Goal: Task Accomplishment & Management: Manage account settings

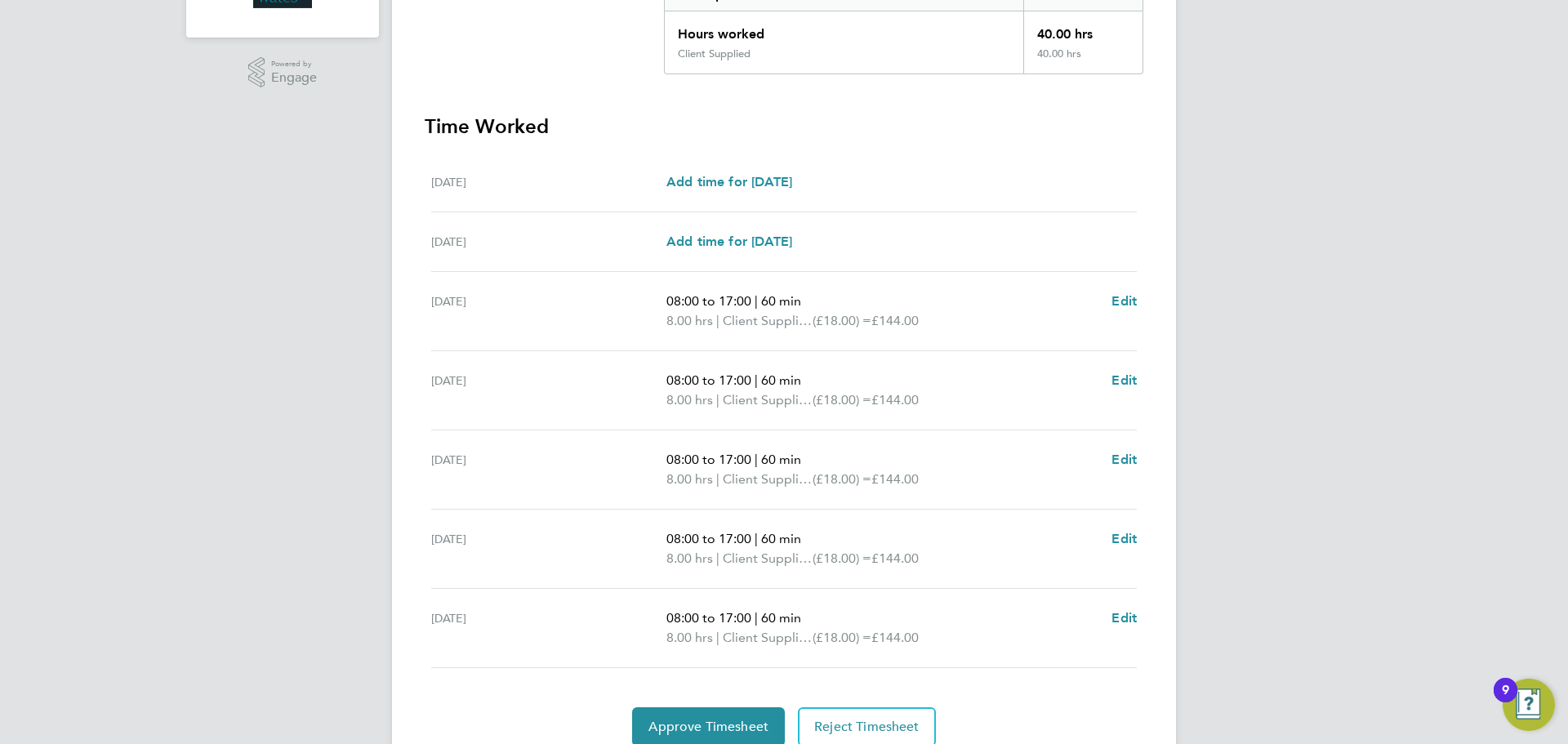
scroll to position [436, 0]
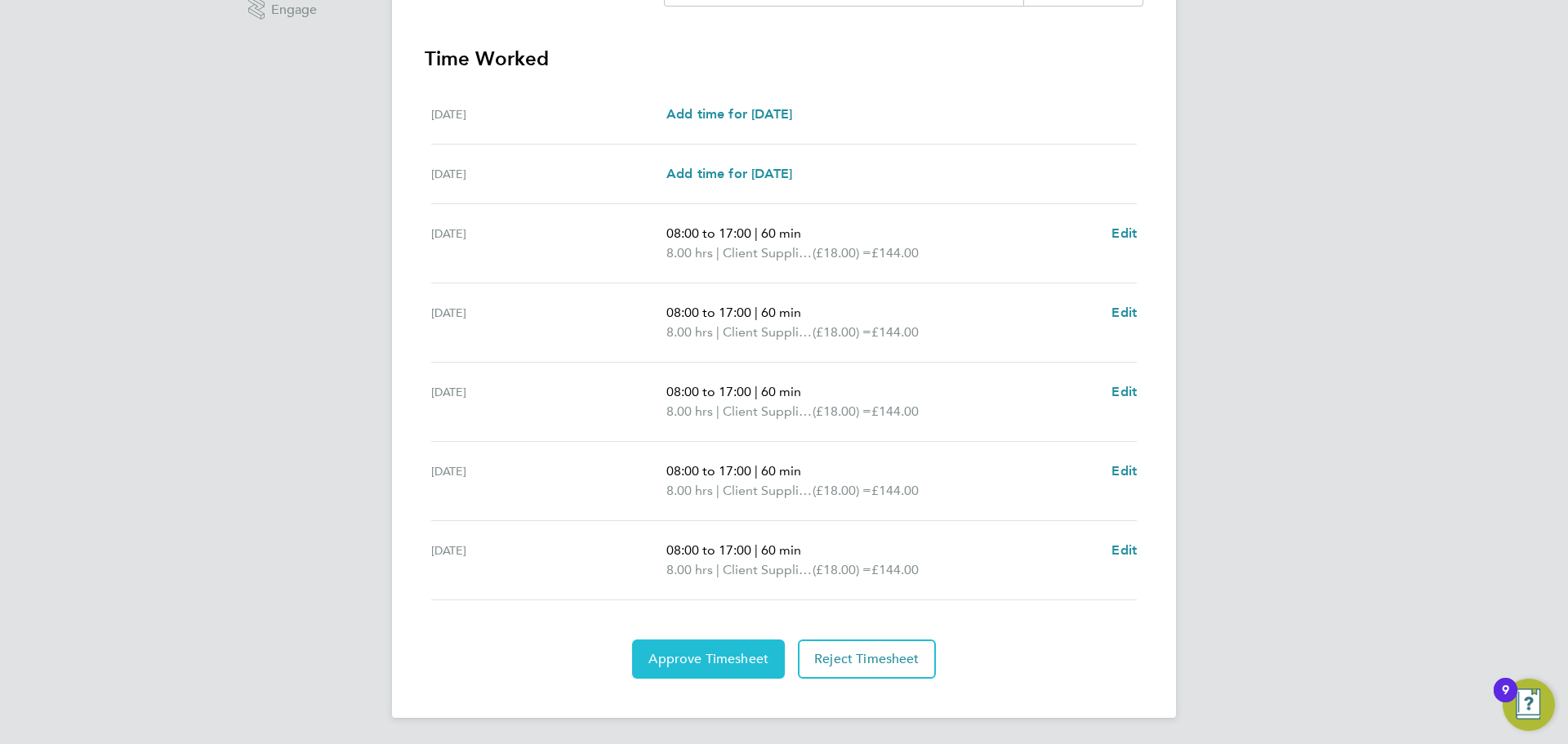
click at [711, 657] on span "Approve Timesheet" at bounding box center [709, 659] width 120 height 16
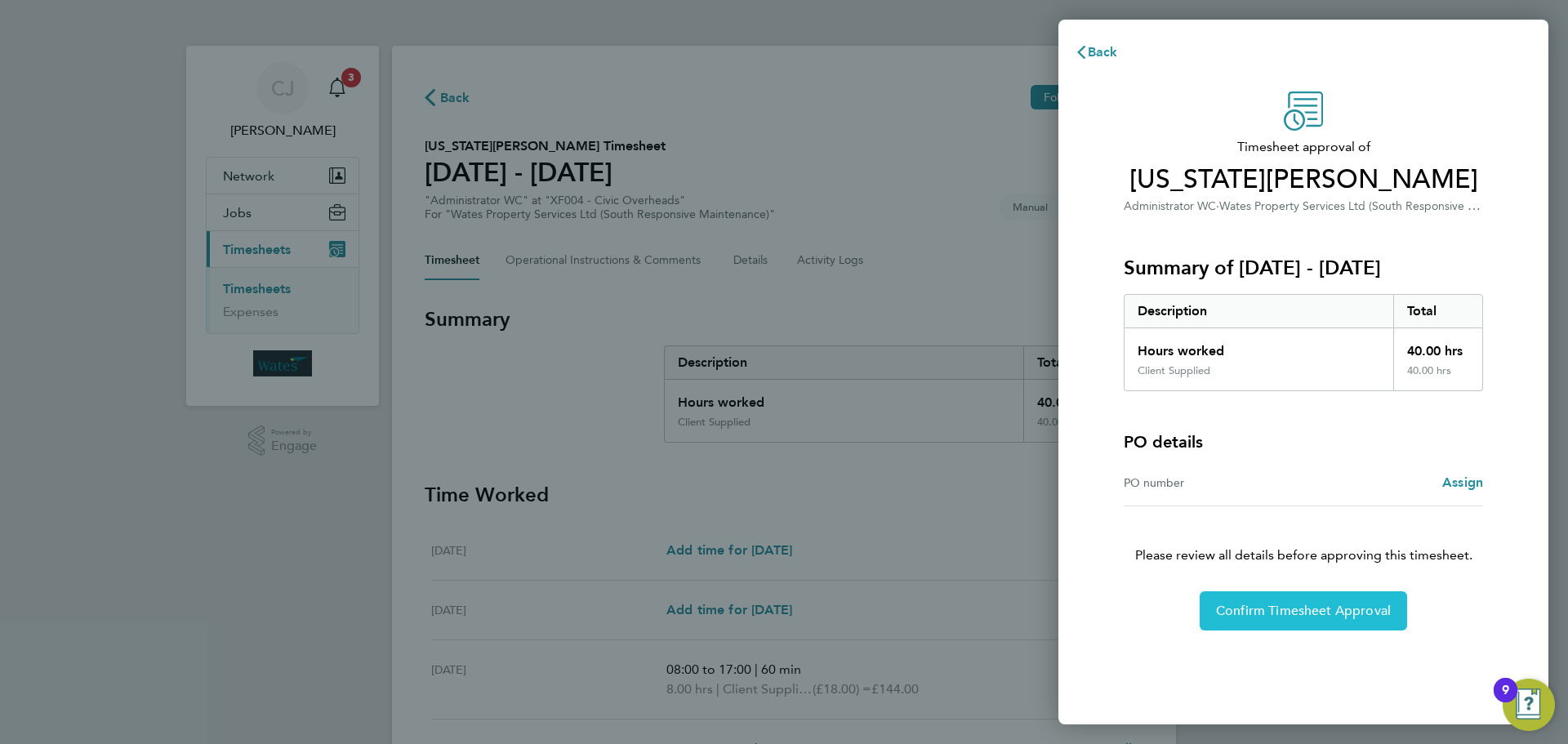
drag, startPoint x: 1369, startPoint y: 609, endPoint x: 945, endPoint y: 579, distance: 425.1
click at [945, 579] on div "Back Timesheet approval of [US_STATE][PERSON_NAME] Administrator WC · Wates Pro…" at bounding box center [784, 372] width 1568 height 744
click at [1102, 48] on span "Back" at bounding box center [1103, 52] width 30 height 16
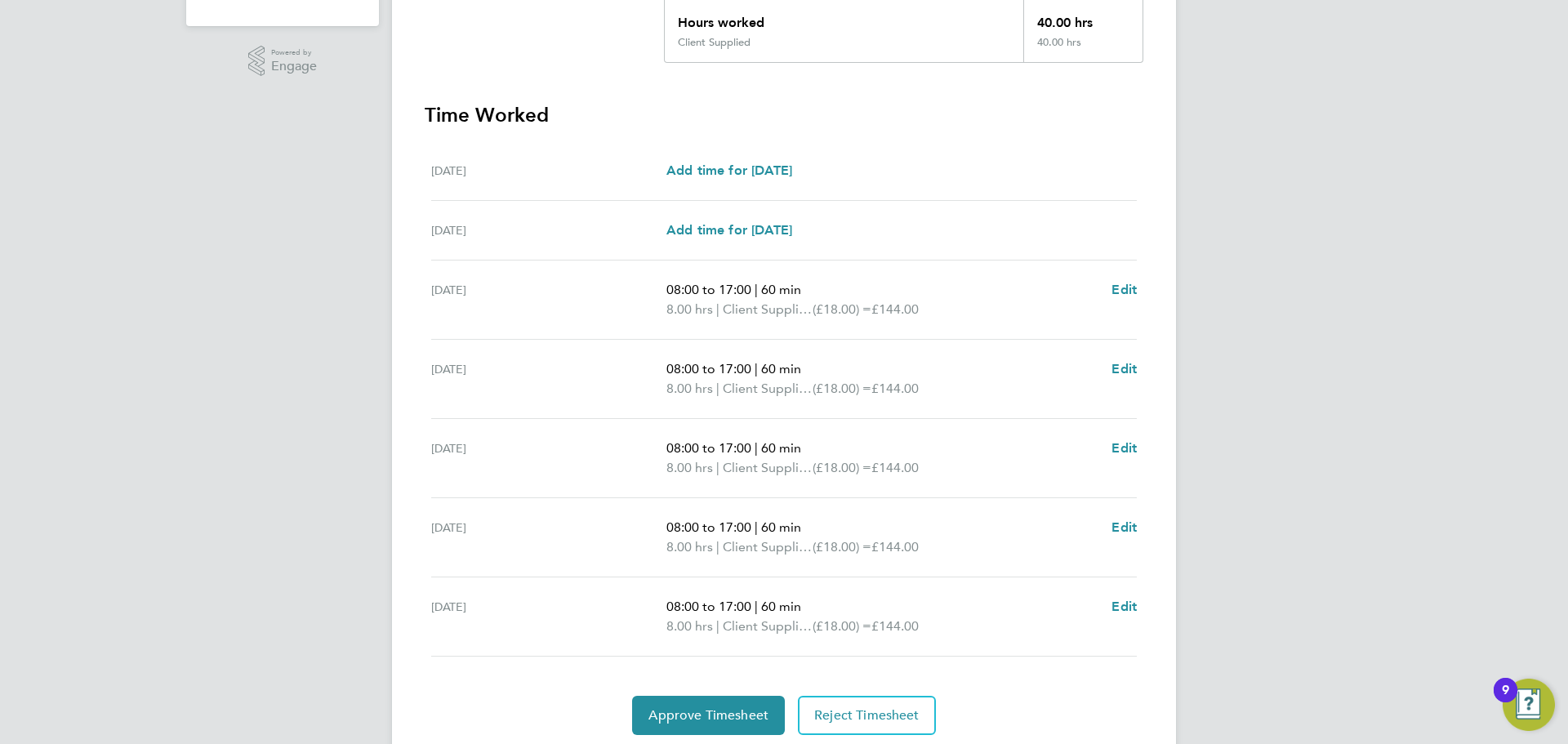
scroll to position [436, 0]
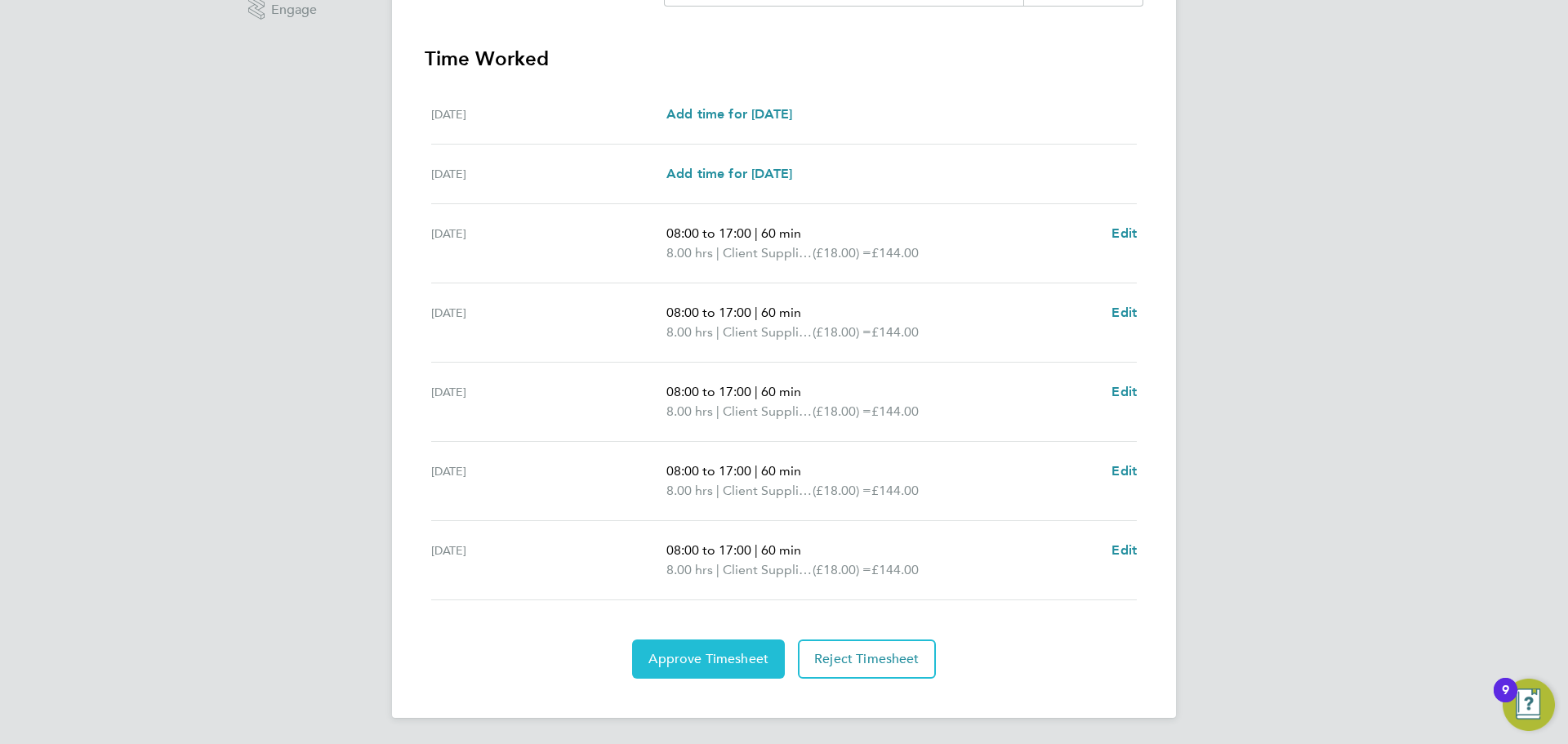
click at [710, 650] on button "Approve Timesheet" at bounding box center [709, 659] width 153 height 39
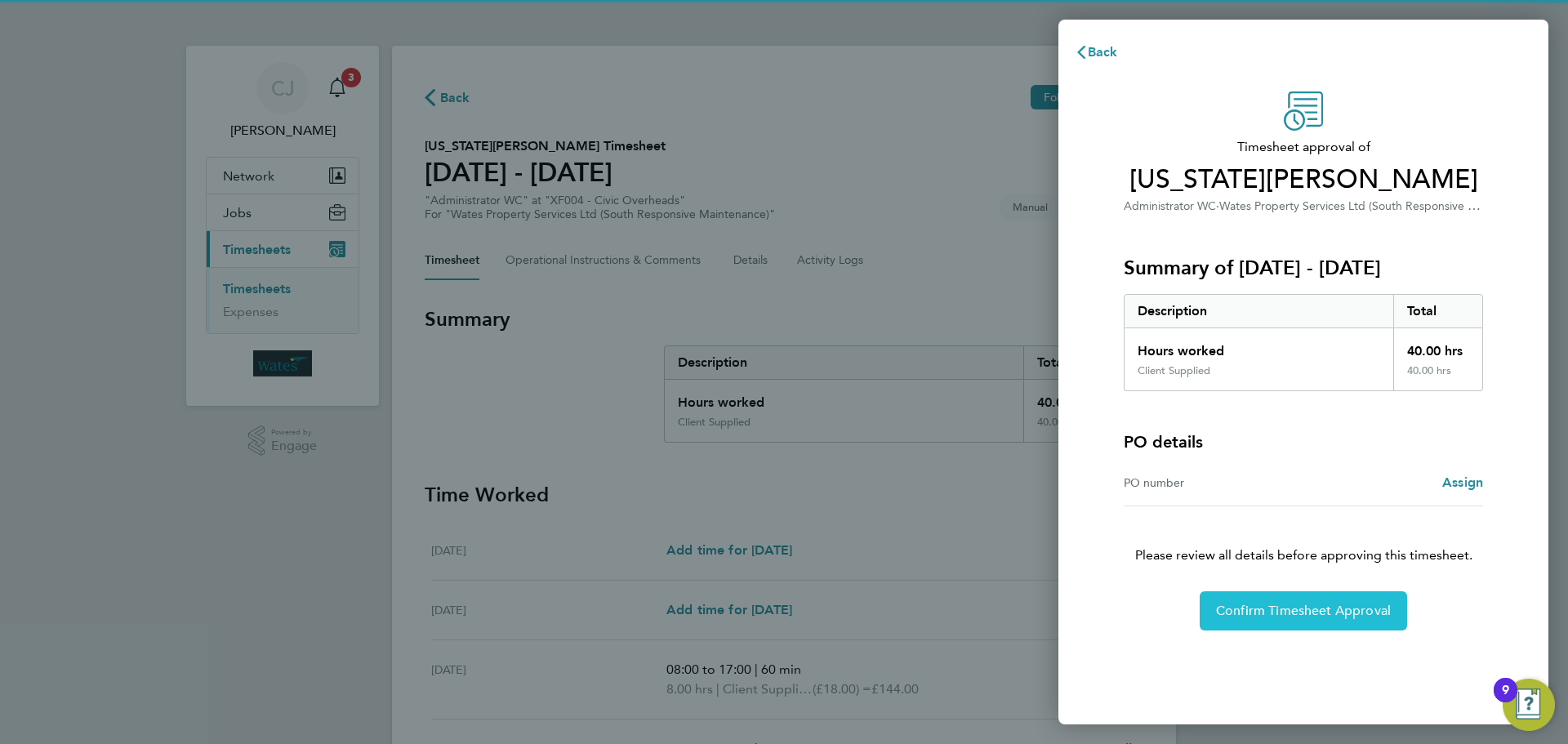
click at [1271, 616] on span "Confirm Timesheet Approval" at bounding box center [1303, 611] width 175 height 16
